Goal: Task Accomplishment & Management: Complete application form

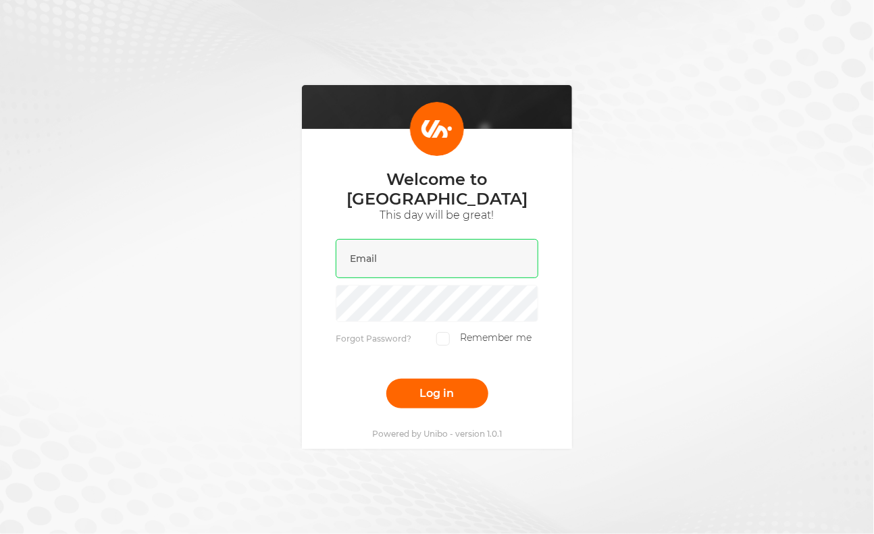
click at [418, 253] on input "email" at bounding box center [437, 258] width 203 height 39
type input "[PERSON_NAME][EMAIL_ADDRESS][DOMAIN_NAME]"
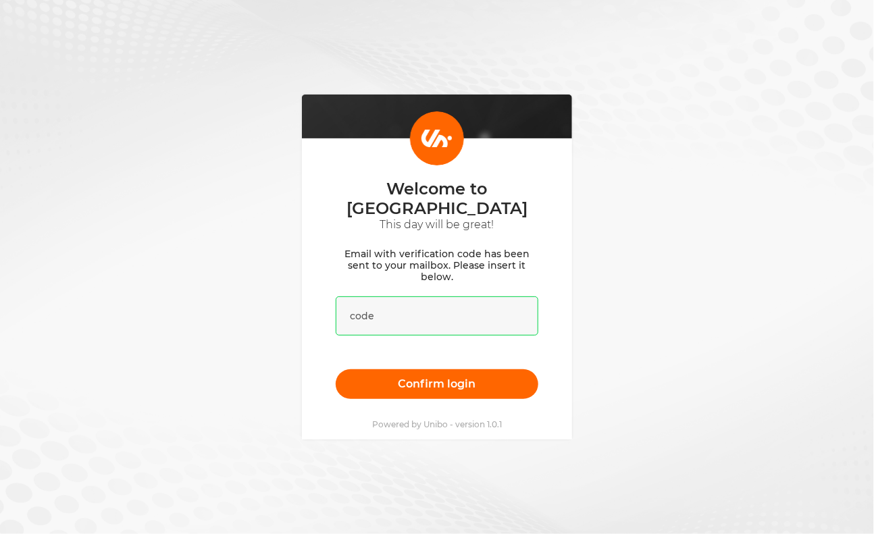
click at [437, 304] on input "text" at bounding box center [437, 315] width 203 height 39
paste input "610879"
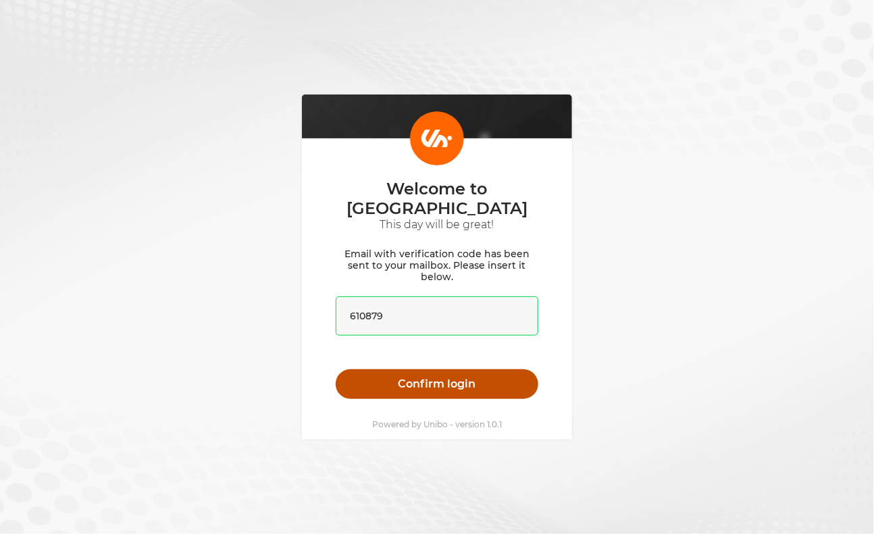
type input "610879"
click at [441, 371] on button "Confirm login" at bounding box center [437, 384] width 203 height 30
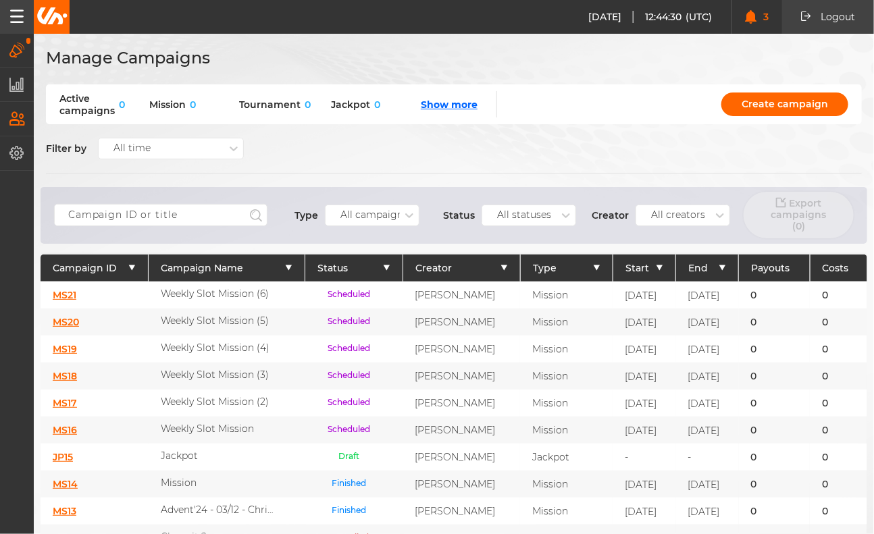
click at [30, 109] on button "Users" at bounding box center [17, 119] width 34 height 33
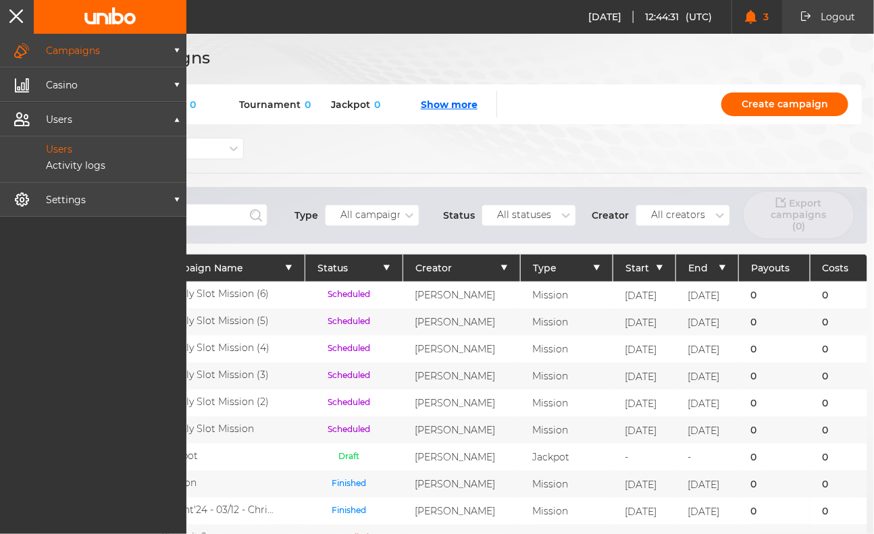
click at [92, 144] on link "Users" at bounding box center [101, 149] width 171 height 12
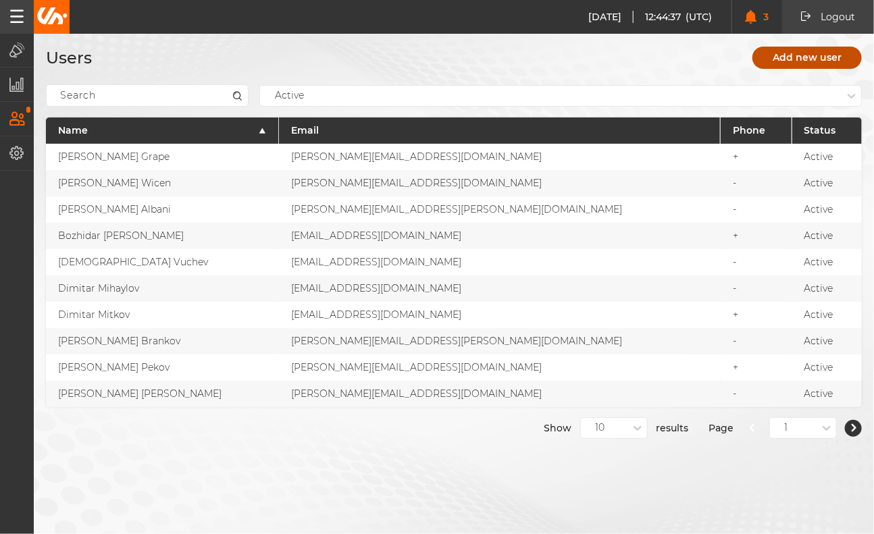
click at [795, 61] on link "Add new user" at bounding box center [806, 58] width 109 height 22
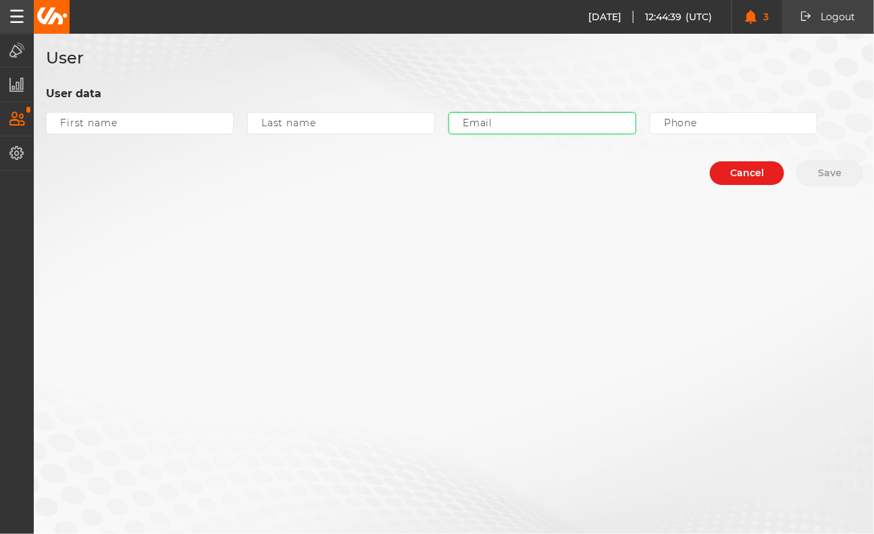
click at [476, 122] on input "email" at bounding box center [542, 123] width 188 height 22
paste input "[EMAIL_ADDRESS][DOMAIN_NAME]"
type input "[EMAIL_ADDRESS][DOMAIN_NAME]"
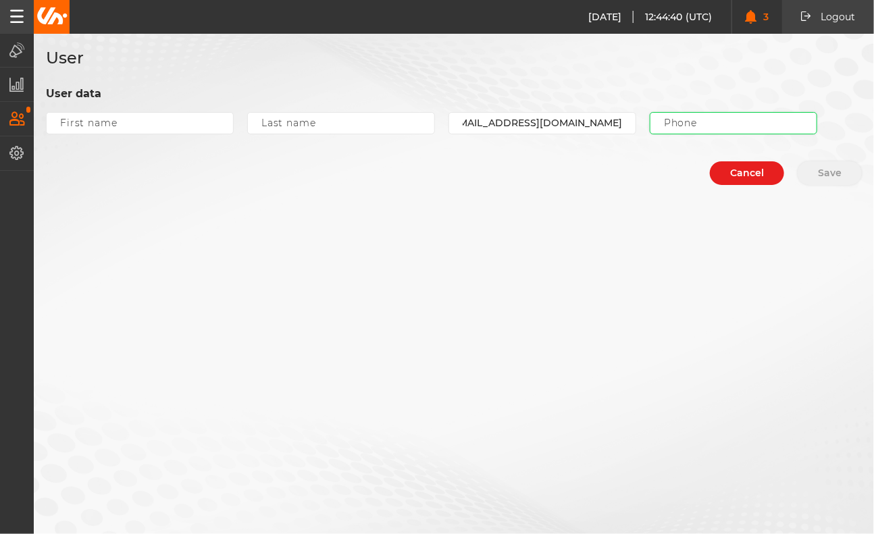
scroll to position [0, 0]
type input "+"
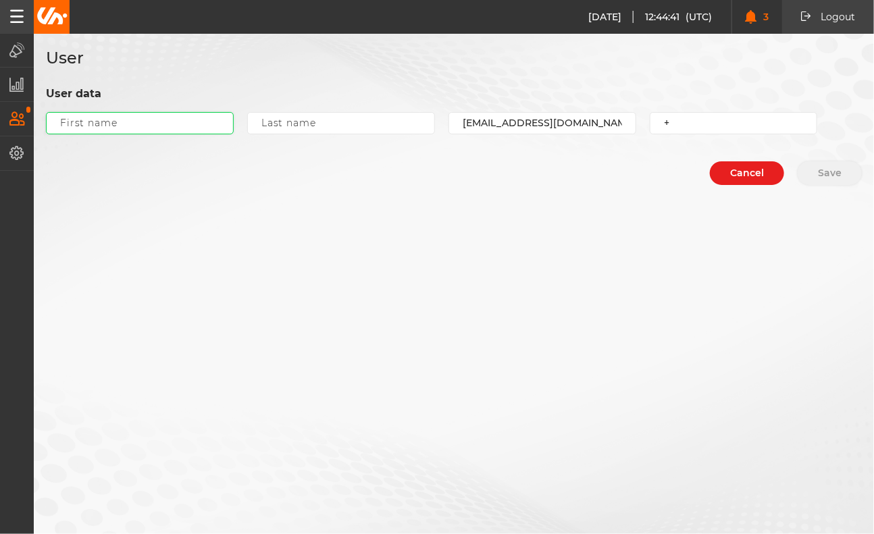
click at [164, 117] on input "text" at bounding box center [140, 123] width 188 height 22
type input "Hristo"
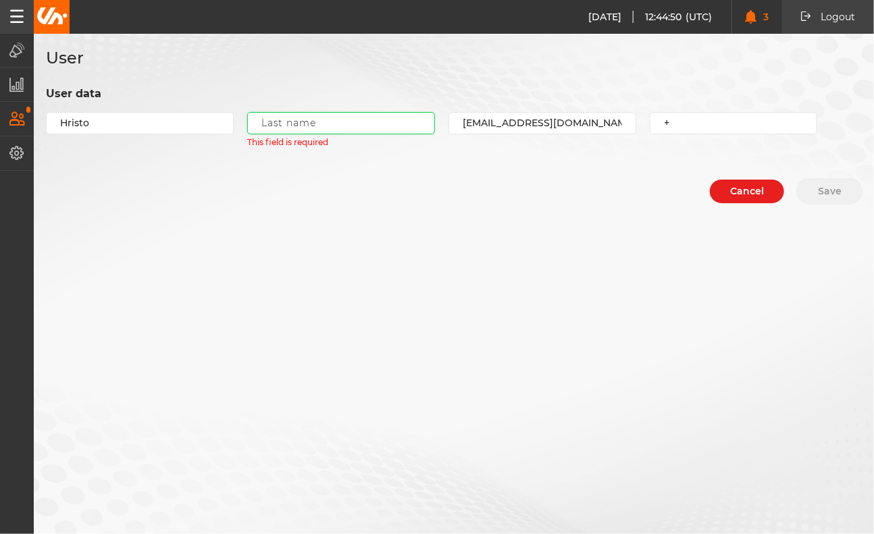
paste input "Markov"
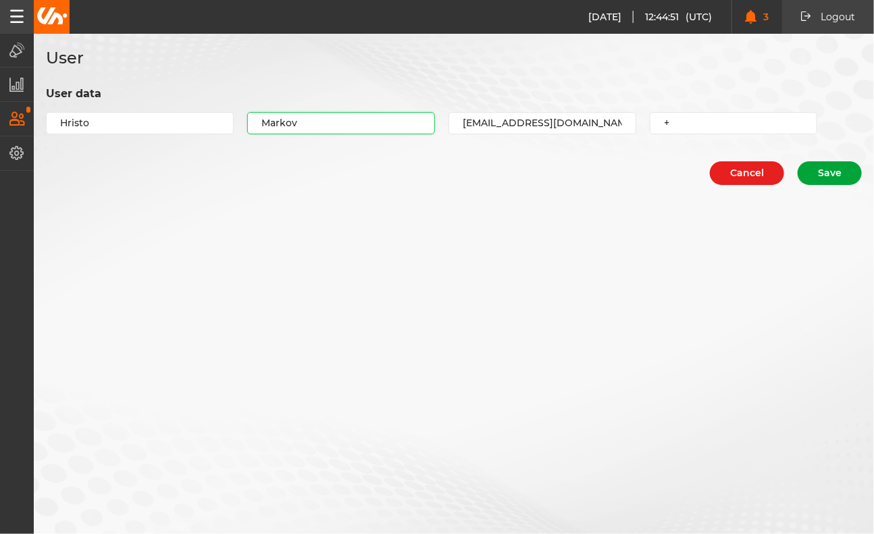
type input "Markov"
click at [831, 166] on button "Save" at bounding box center [829, 173] width 64 height 24
